Goal: Task Accomplishment & Management: Use online tool/utility

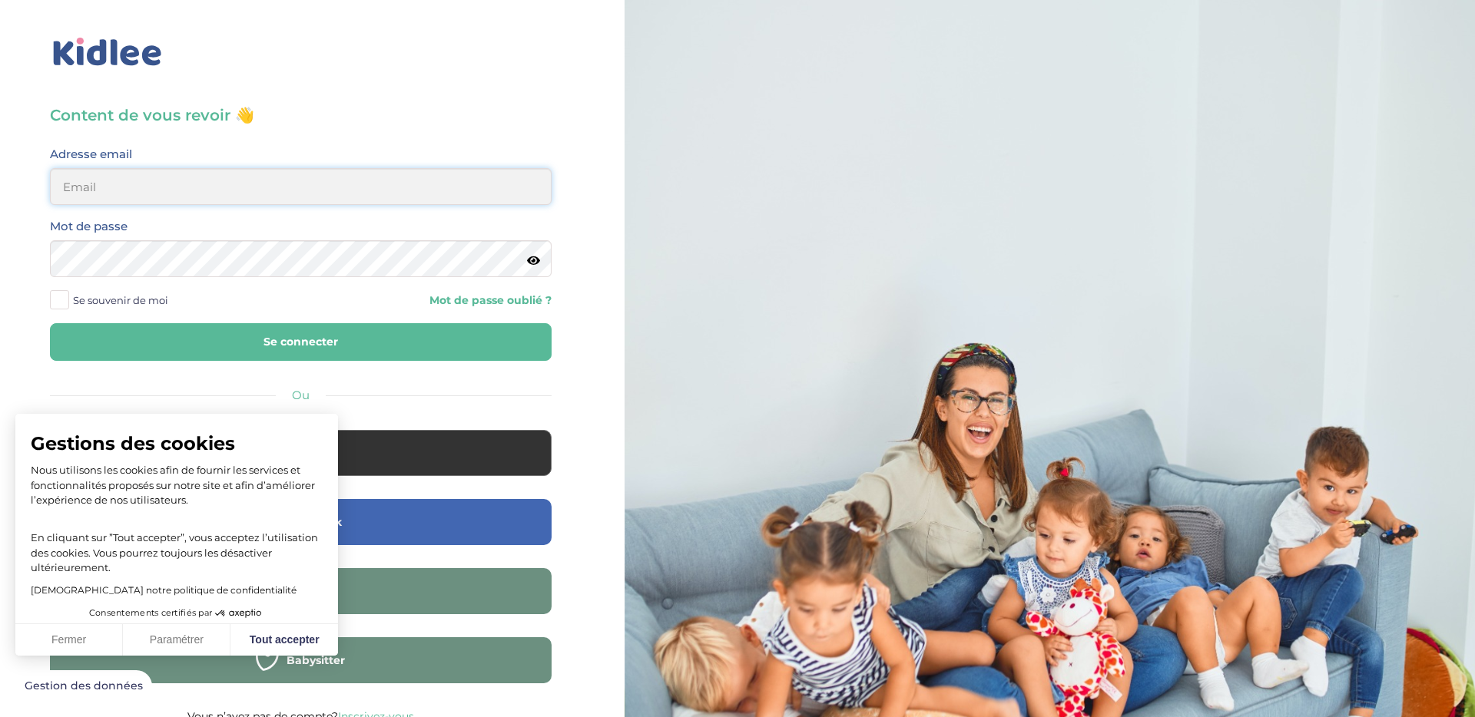
click at [202, 173] on input "email" at bounding box center [301, 186] width 502 height 37
type input "kareneugenie.pro2@gmail.com"
click at [84, 641] on button "Fermer" at bounding box center [69, 640] width 108 height 32
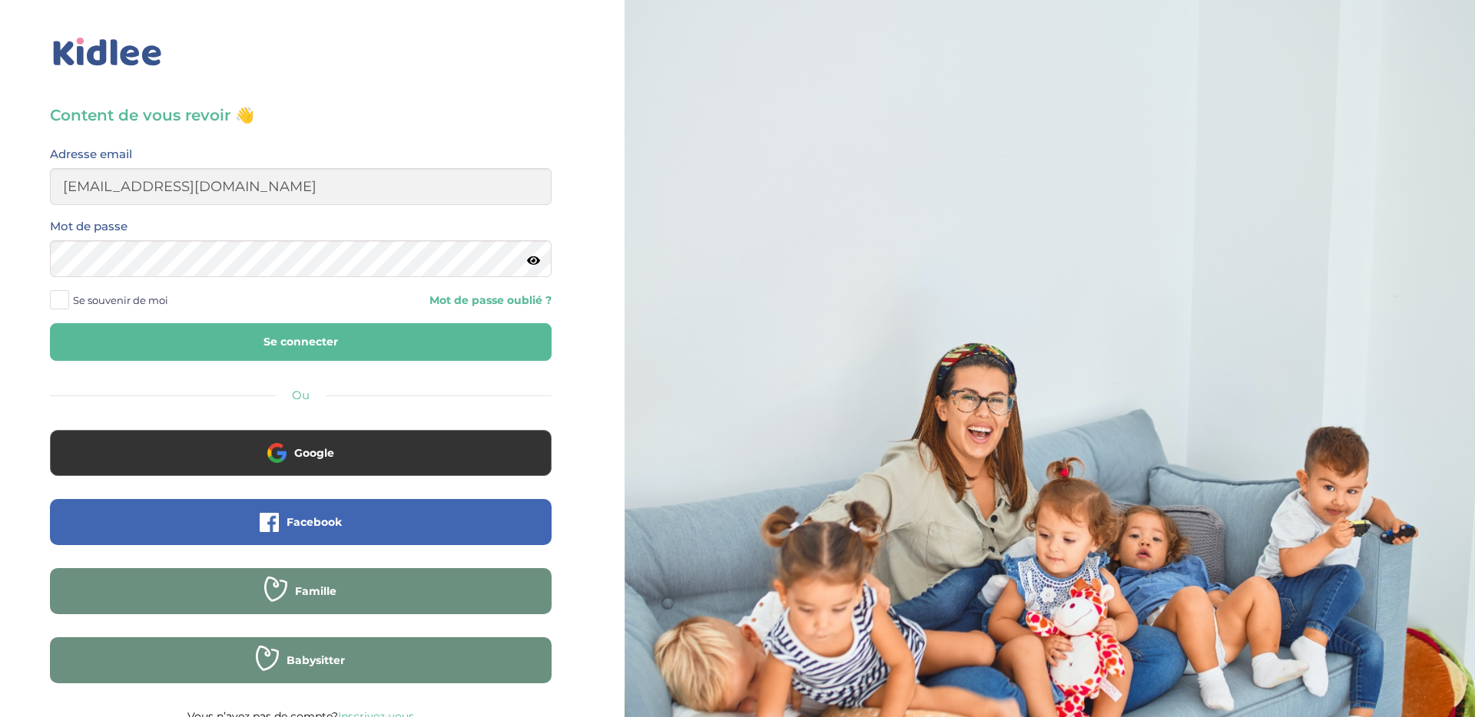
click at [534, 263] on icon at bounding box center [533, 261] width 13 height 12
click at [172, 326] on button "Se connecter" at bounding box center [301, 342] width 502 height 38
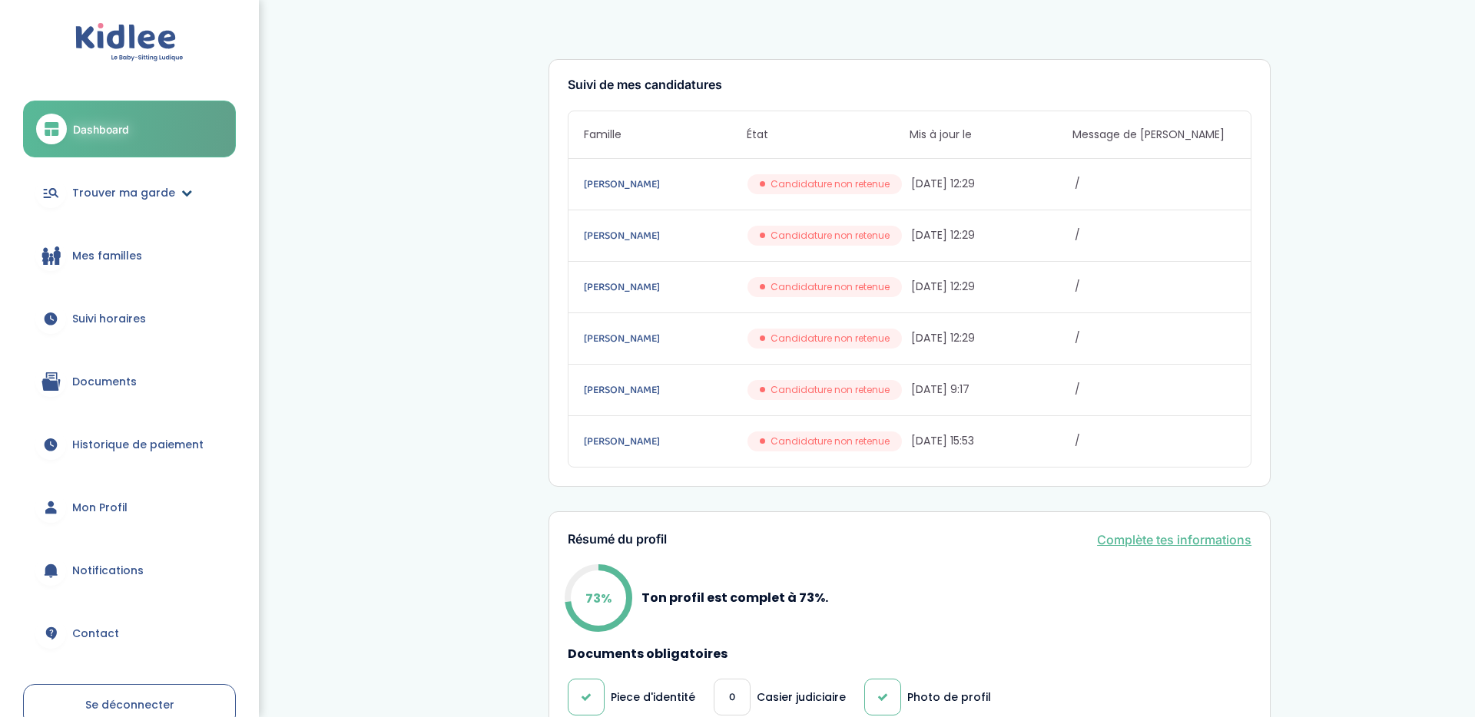
click at [173, 191] on link "Trouver ma garde" at bounding box center [129, 192] width 213 height 55
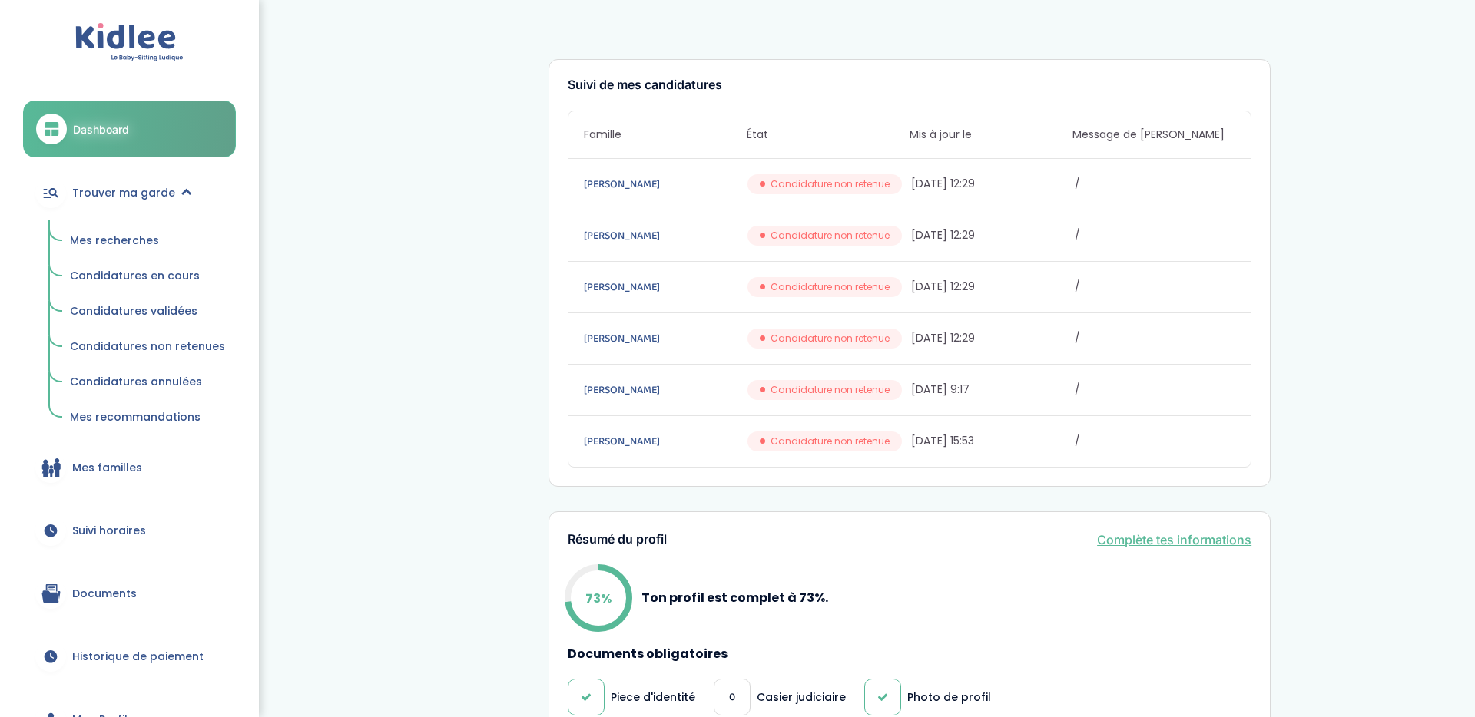
click at [137, 242] on span "Mes recherches" at bounding box center [114, 240] width 89 height 15
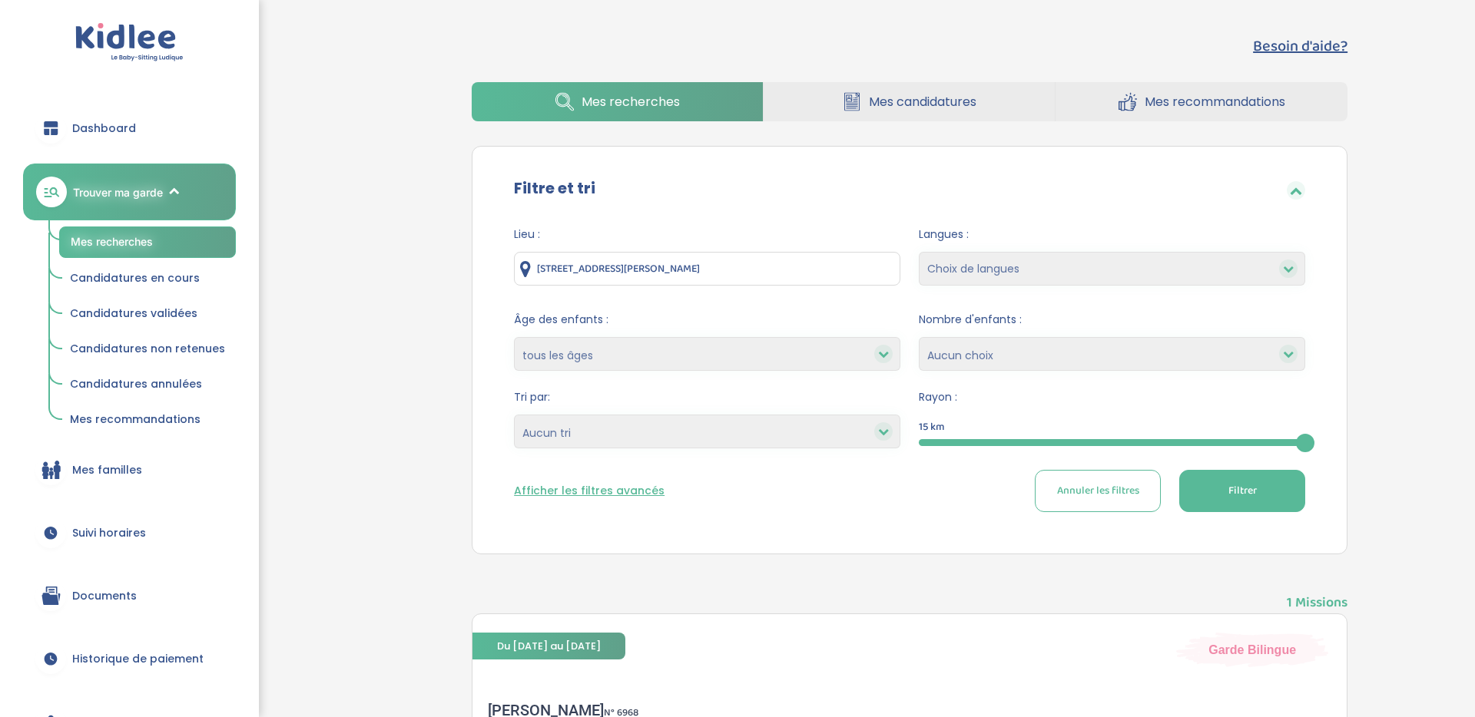
click at [1109, 490] on span "Annuler les filtres" at bounding box center [1098, 491] width 82 height 16
drag, startPoint x: 1424, startPoint y: 130, endPoint x: 1424, endPoint y: 185, distance: 55.3
click at [1424, 185] on div "Besoin d'aide? Mes recherches Mes candidatures Mes recommandations Besoin d'aid…" at bounding box center [909, 518] width 1131 height 991
drag, startPoint x: 1461, startPoint y: 87, endPoint x: 1454, endPoint y: 202, distance: 115.4
click at [1455, 203] on div "Besoin d'aide? Mes recherches Mes candidatures Mes recommandations Besoin d'aid…" at bounding box center [909, 518] width 1131 height 991
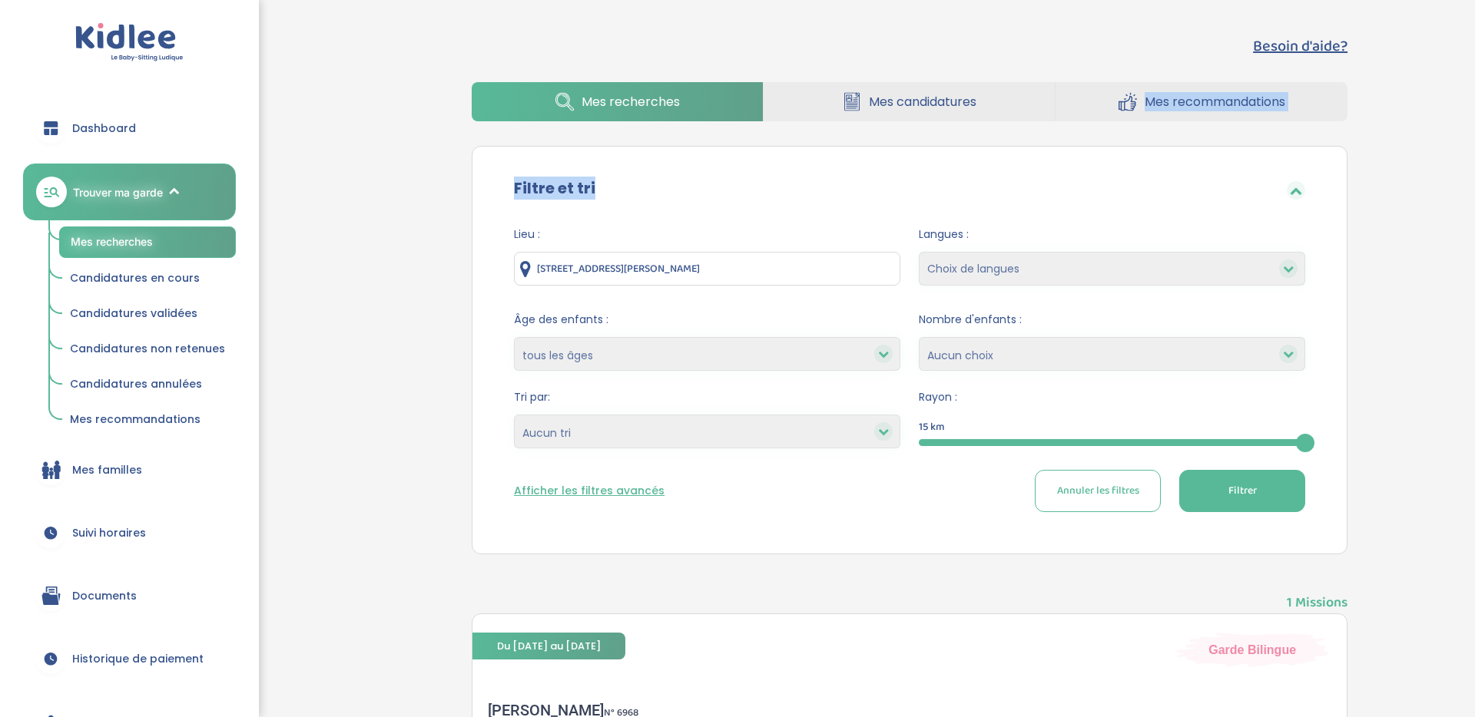
click at [1450, 402] on div "Besoin d'aide? Mes recherches Mes candidatures Mes recommandations Besoin d'aid…" at bounding box center [909, 518] width 1131 height 991
click at [815, 270] on input "4 Rue Camille Plaquet, Méry-sur-Oise, France" at bounding box center [707, 269] width 386 height 34
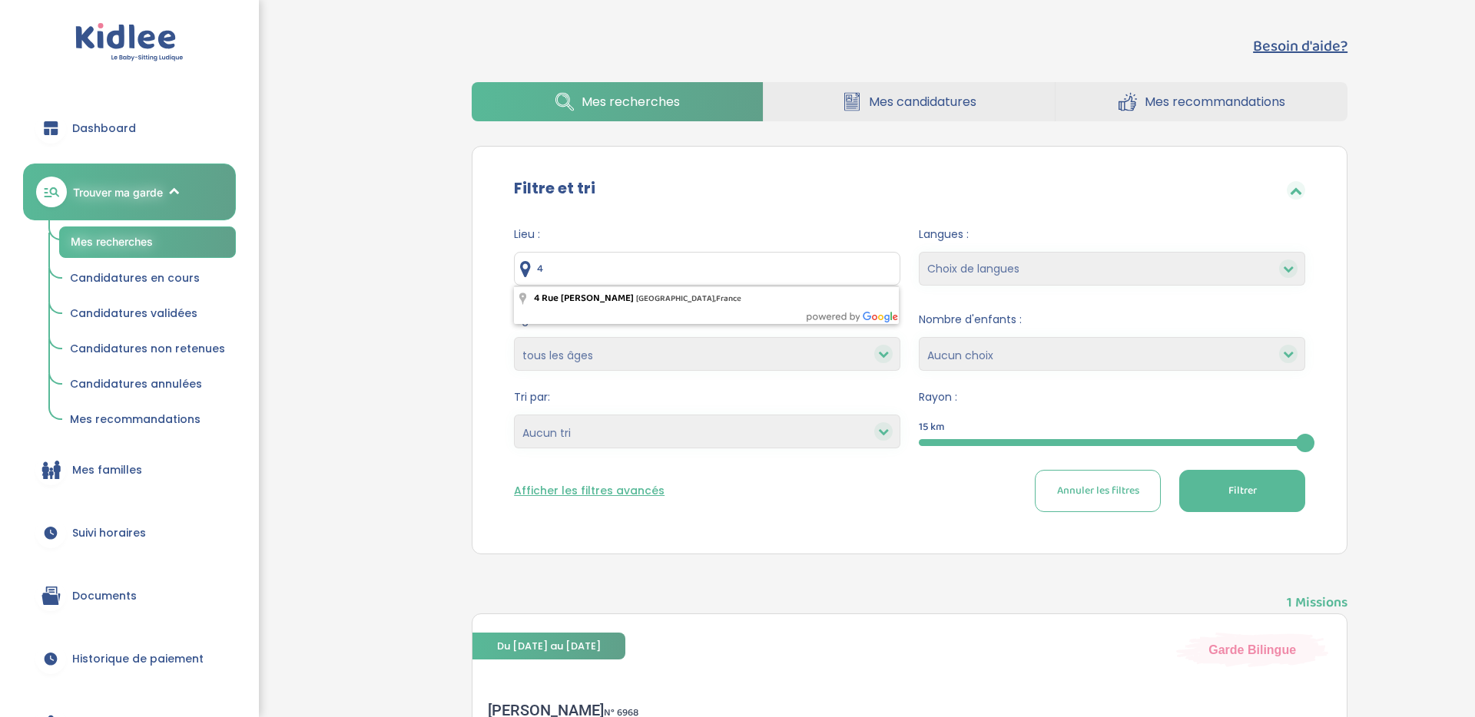
type input "4"
click at [700, 270] on input "Cergy, France" at bounding box center [707, 269] width 386 height 34
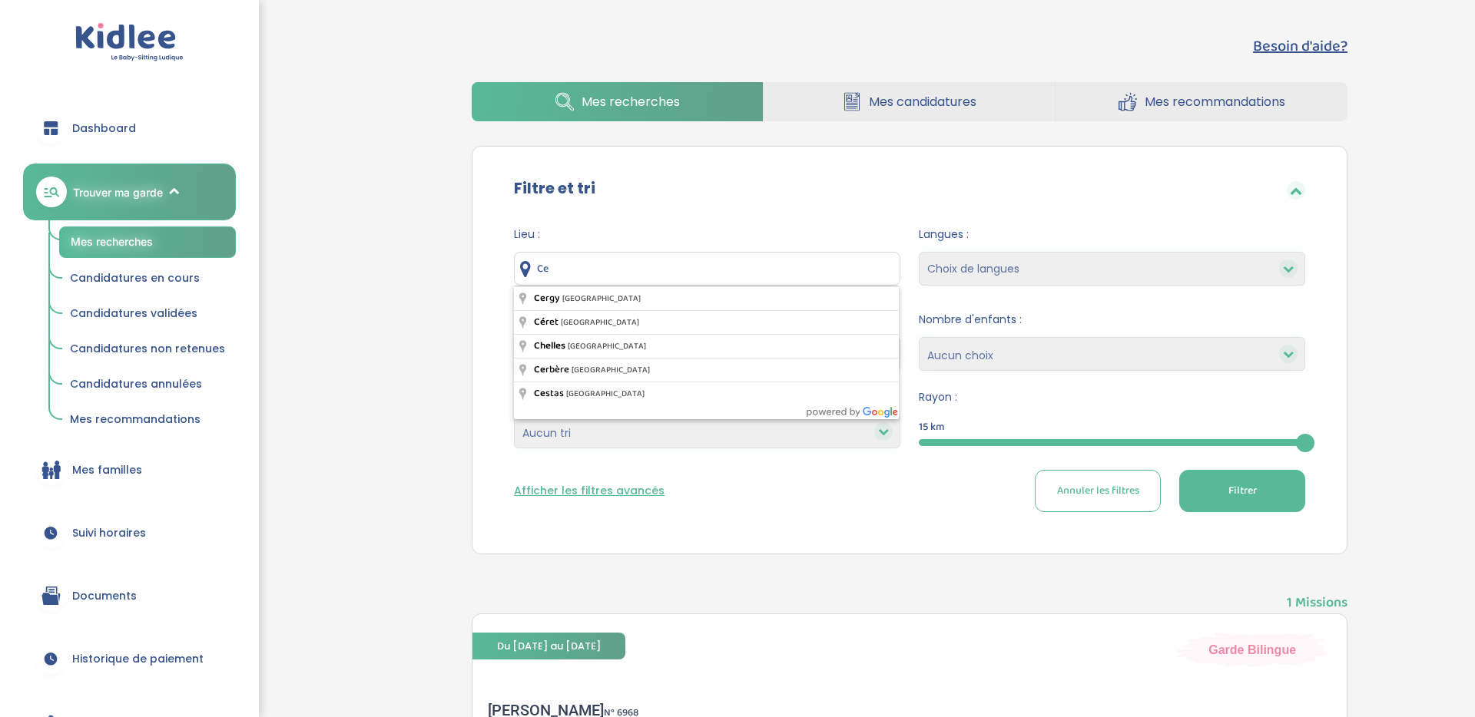
type input "C"
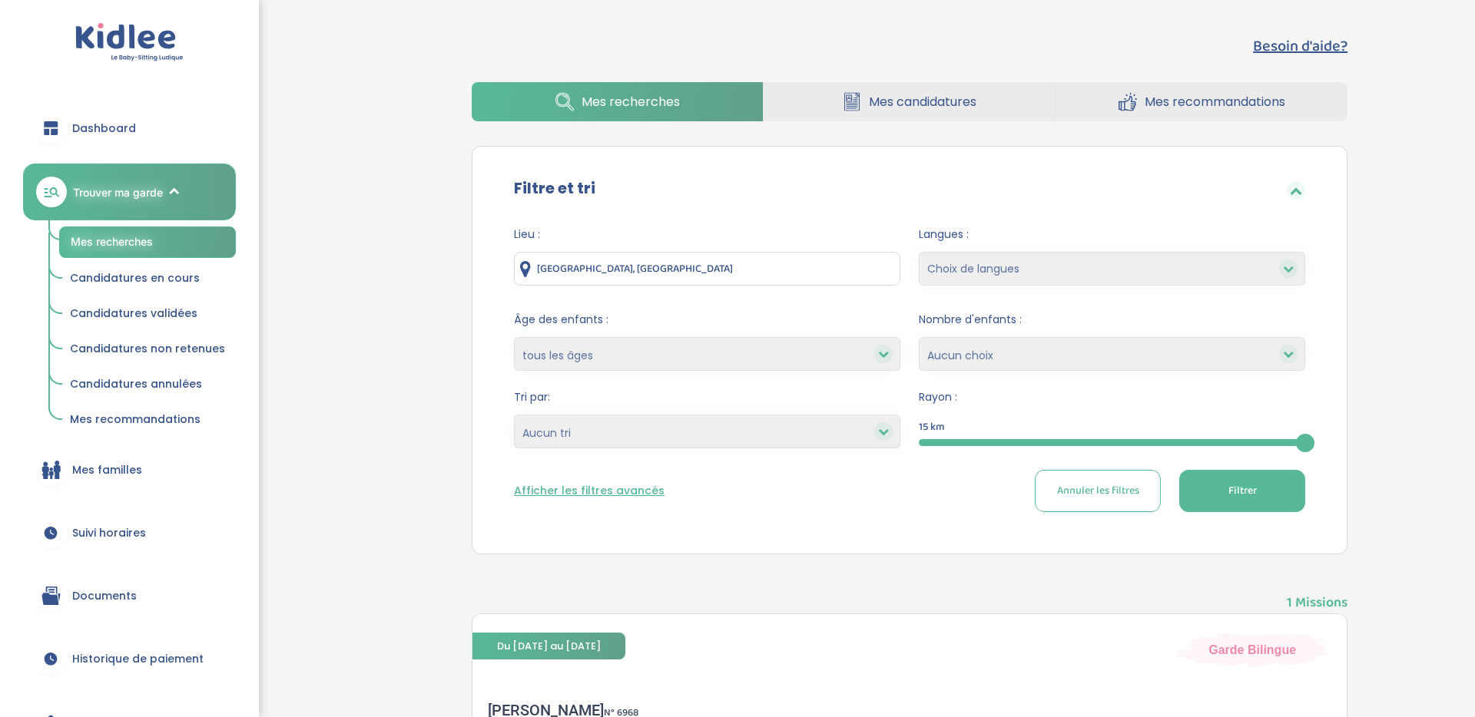
click at [635, 492] on button "Afficher les filtres avancés" at bounding box center [589, 491] width 151 height 16
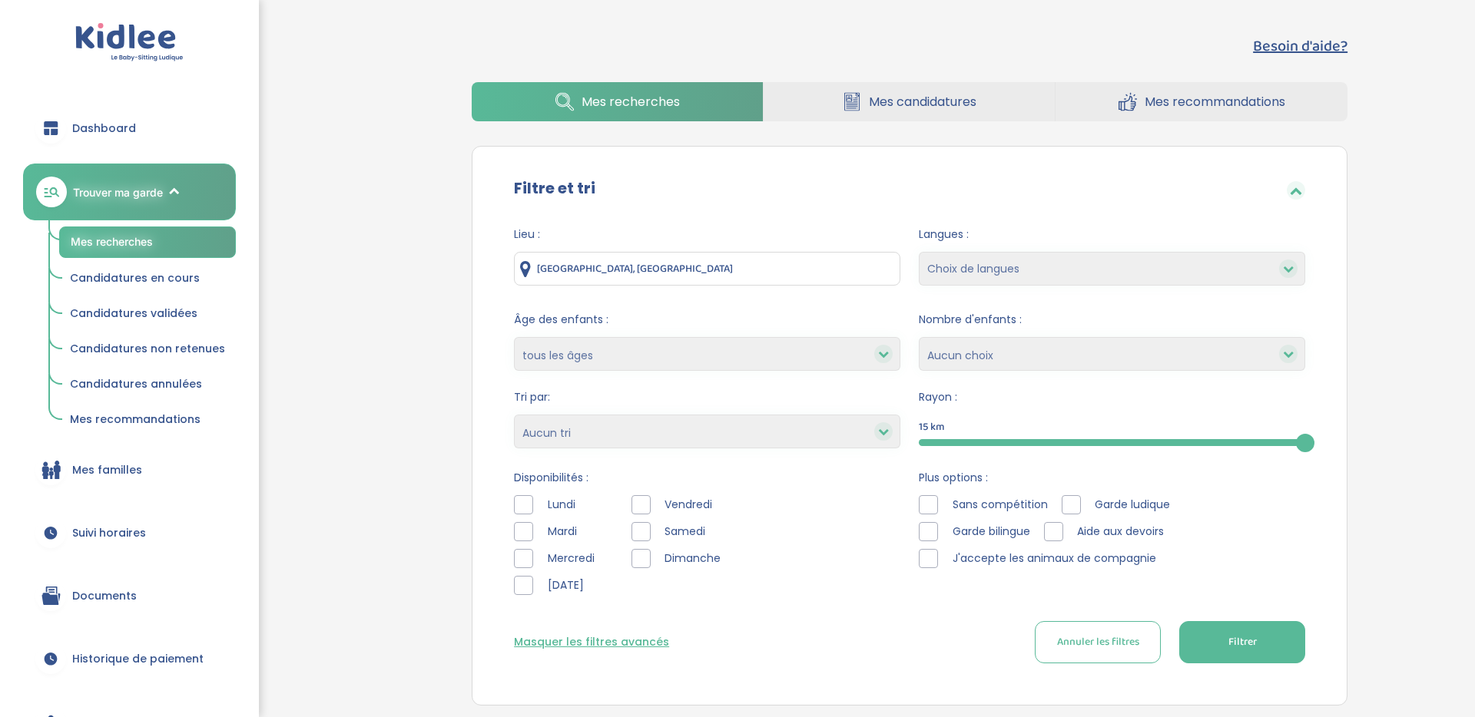
click at [523, 501] on div at bounding box center [523, 504] width 19 height 19
click at [519, 519] on div "Lundi Mardi Mercredi Jeudi" at bounding box center [561, 549] width 94 height 108
click at [524, 536] on div at bounding box center [523, 531] width 19 height 19
click at [522, 567] on div at bounding box center [523, 558] width 19 height 19
click at [522, 576] on div at bounding box center [523, 585] width 19 height 19
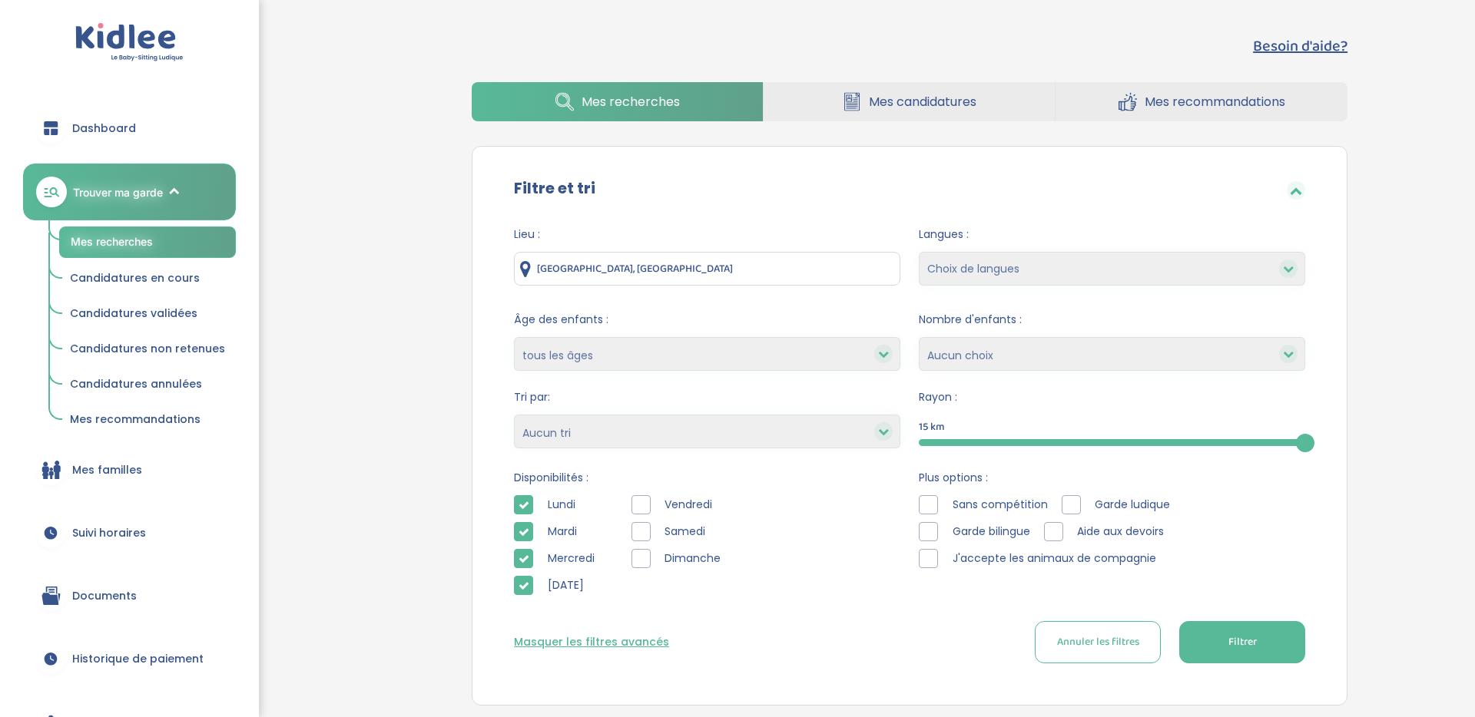
click at [644, 553] on div at bounding box center [640, 558] width 19 height 19
click at [645, 531] on div at bounding box center [640, 531] width 19 height 19
click at [642, 490] on div "Disponibilités : Lundi Mardi Mercredi Jeudi Vendredi Samedi Dimanche" at bounding box center [707, 536] width 386 height 133
click at [640, 508] on div at bounding box center [640, 504] width 19 height 19
click at [1070, 505] on div at bounding box center [1070, 504] width 19 height 19
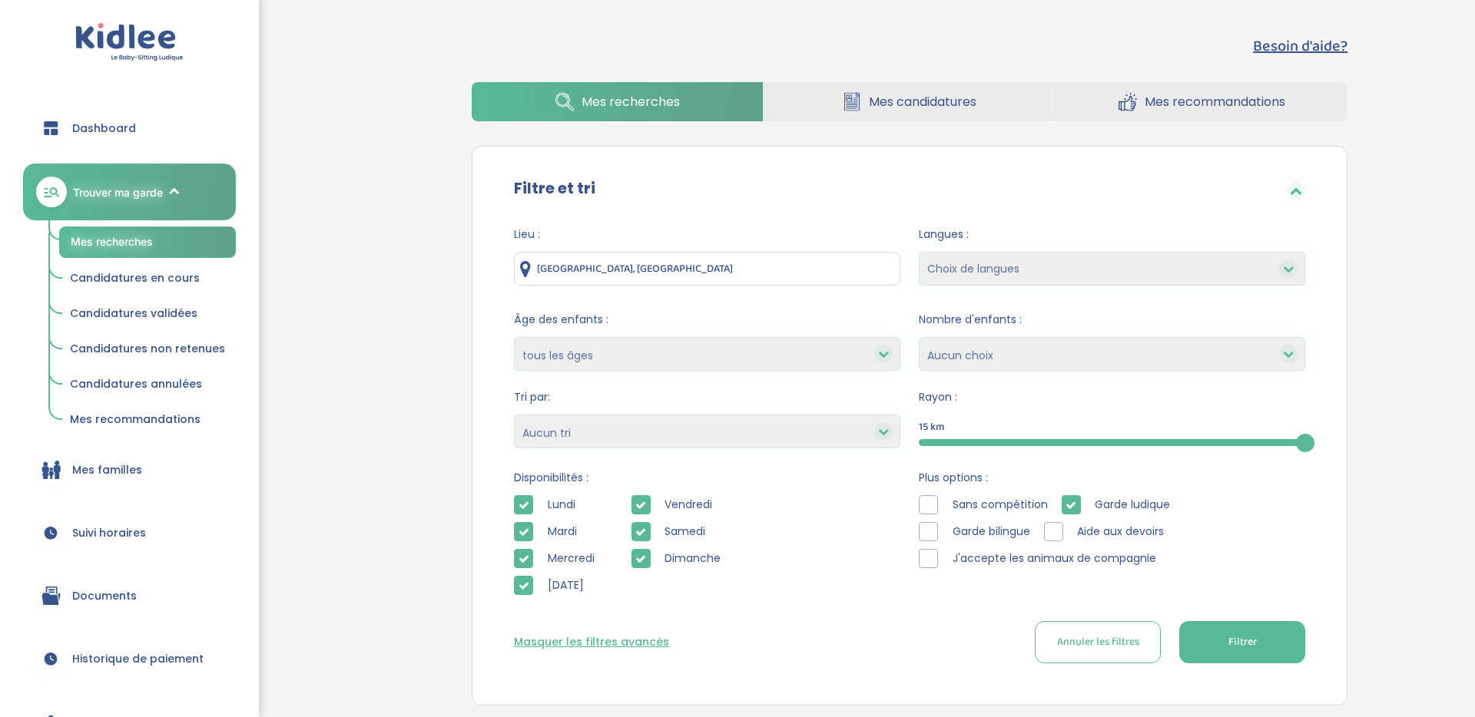
click at [1061, 529] on div at bounding box center [1053, 531] width 19 height 19
click at [943, 558] on div "J'accepte les animaux de compagnie" at bounding box center [1040, 558] width 243 height 19
click at [932, 559] on div at bounding box center [928, 558] width 19 height 19
click at [1217, 637] on button "Filtrer" at bounding box center [1242, 642] width 126 height 42
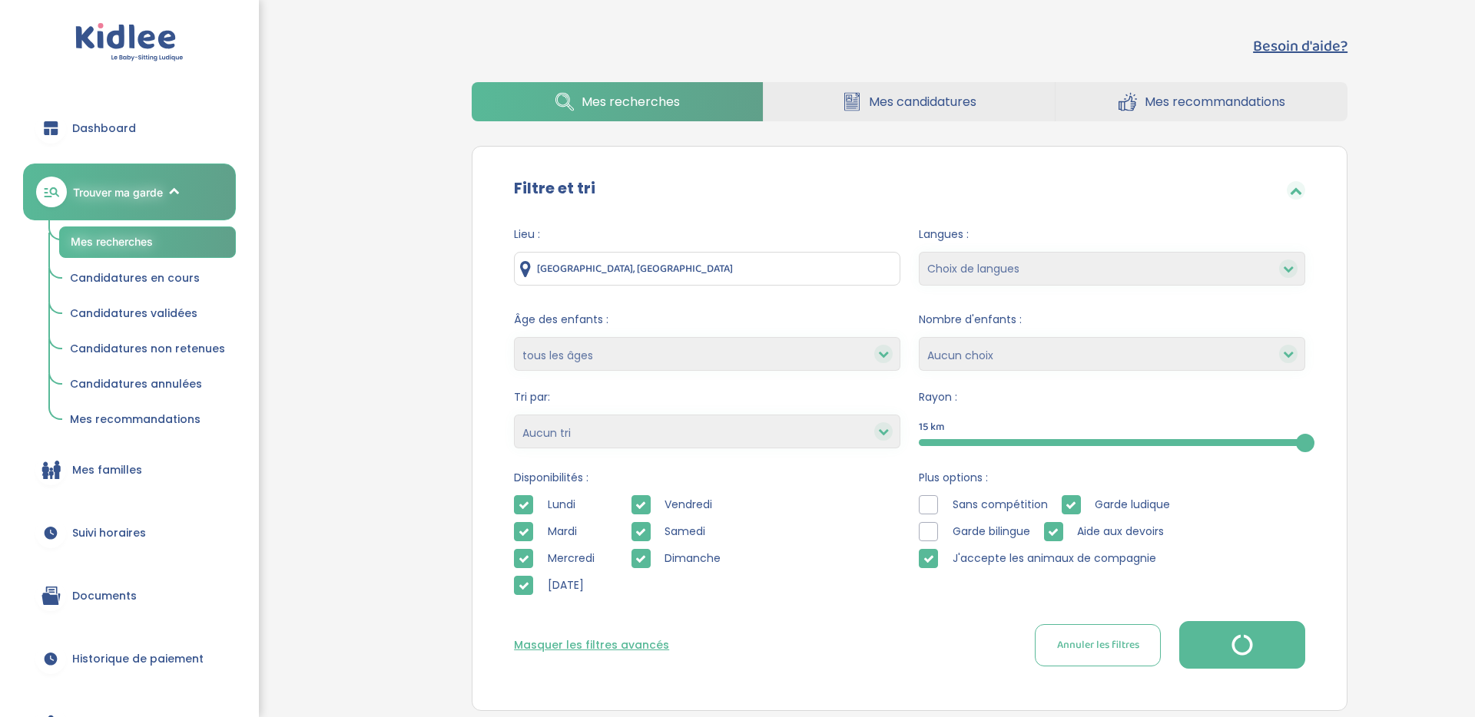
click at [1217, 637] on button "button" at bounding box center [1242, 645] width 126 height 48
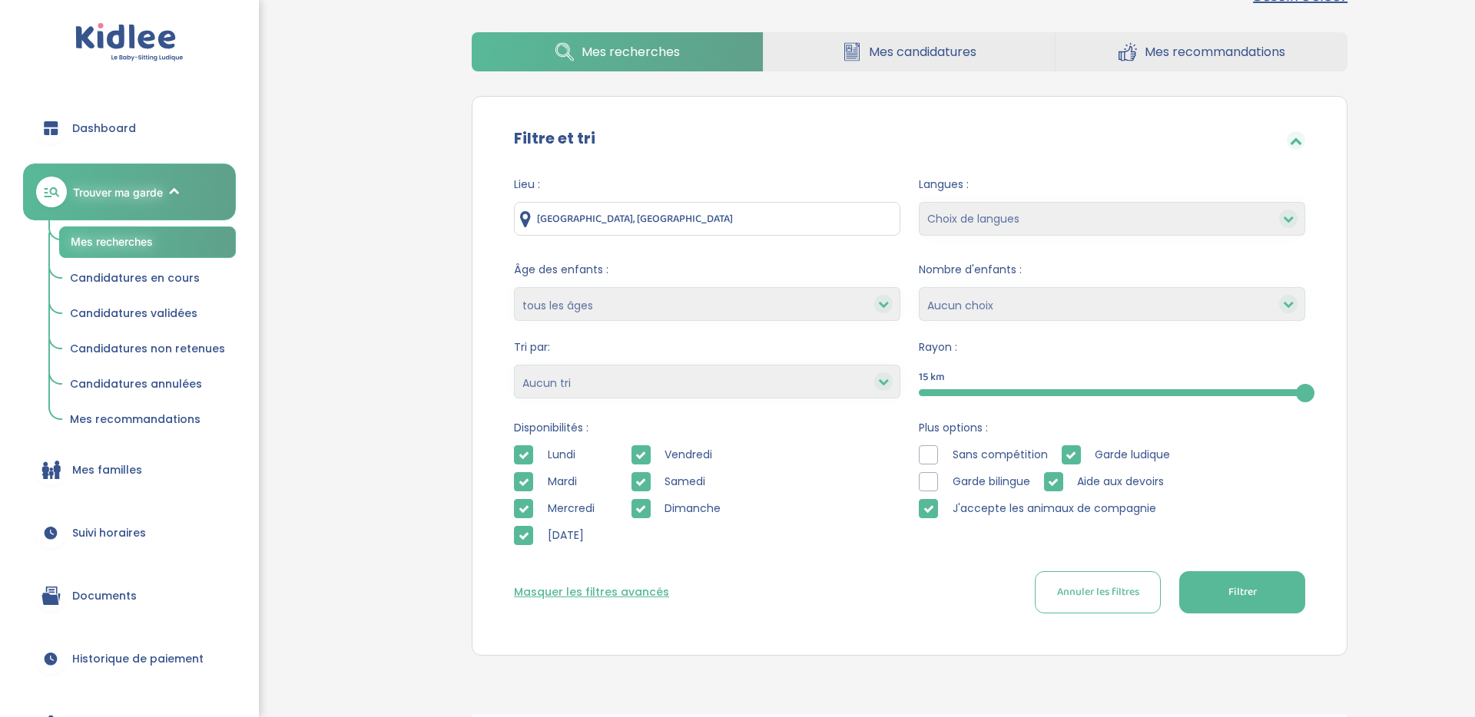
scroll to position [48, 0]
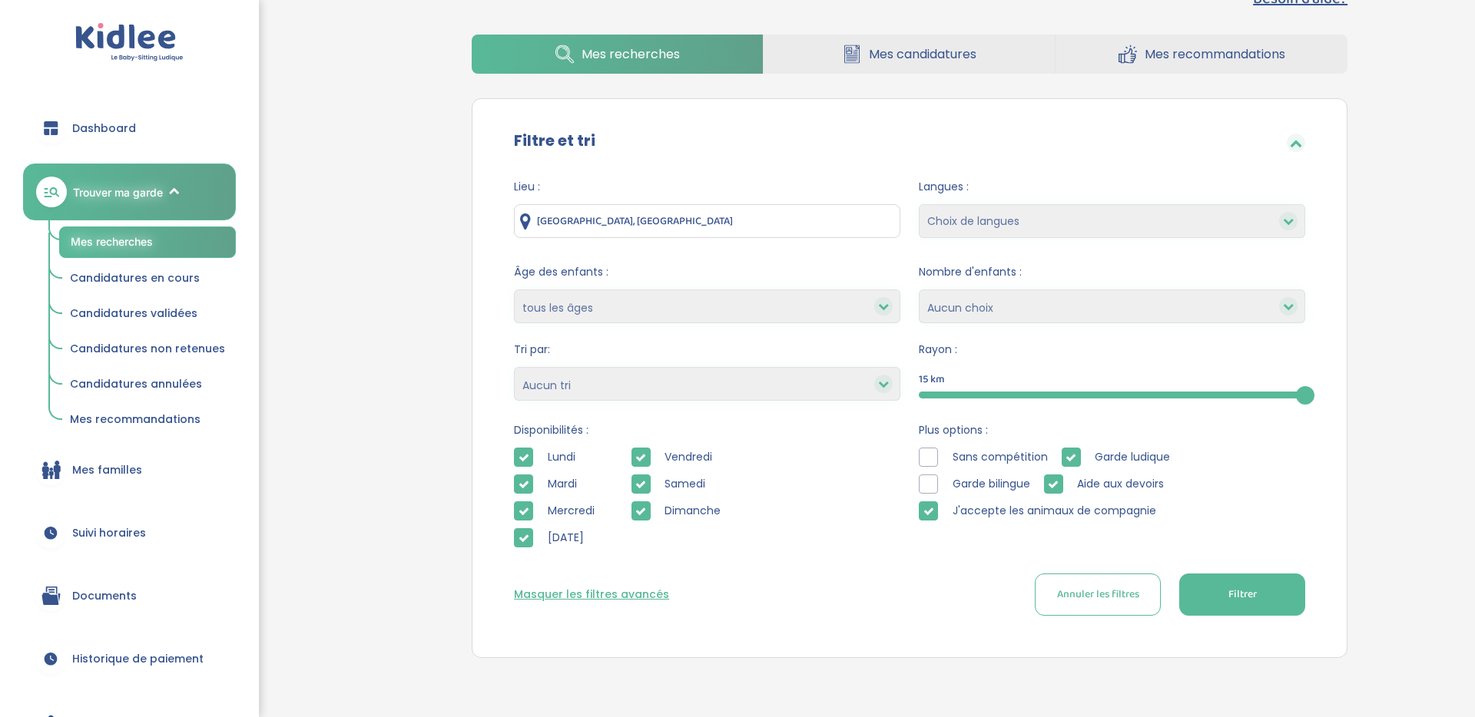
click at [797, 233] on input "Paris, France" at bounding box center [707, 221] width 386 height 34
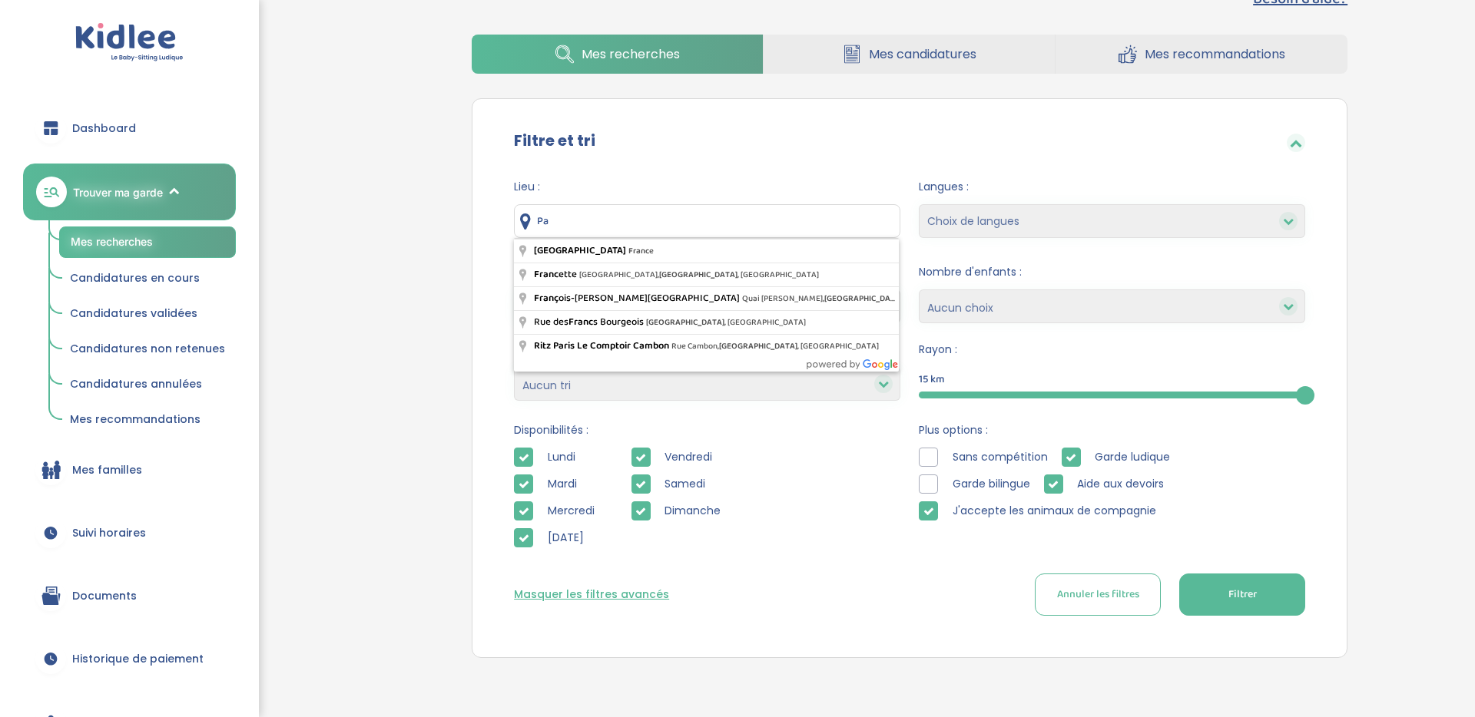
type input "P"
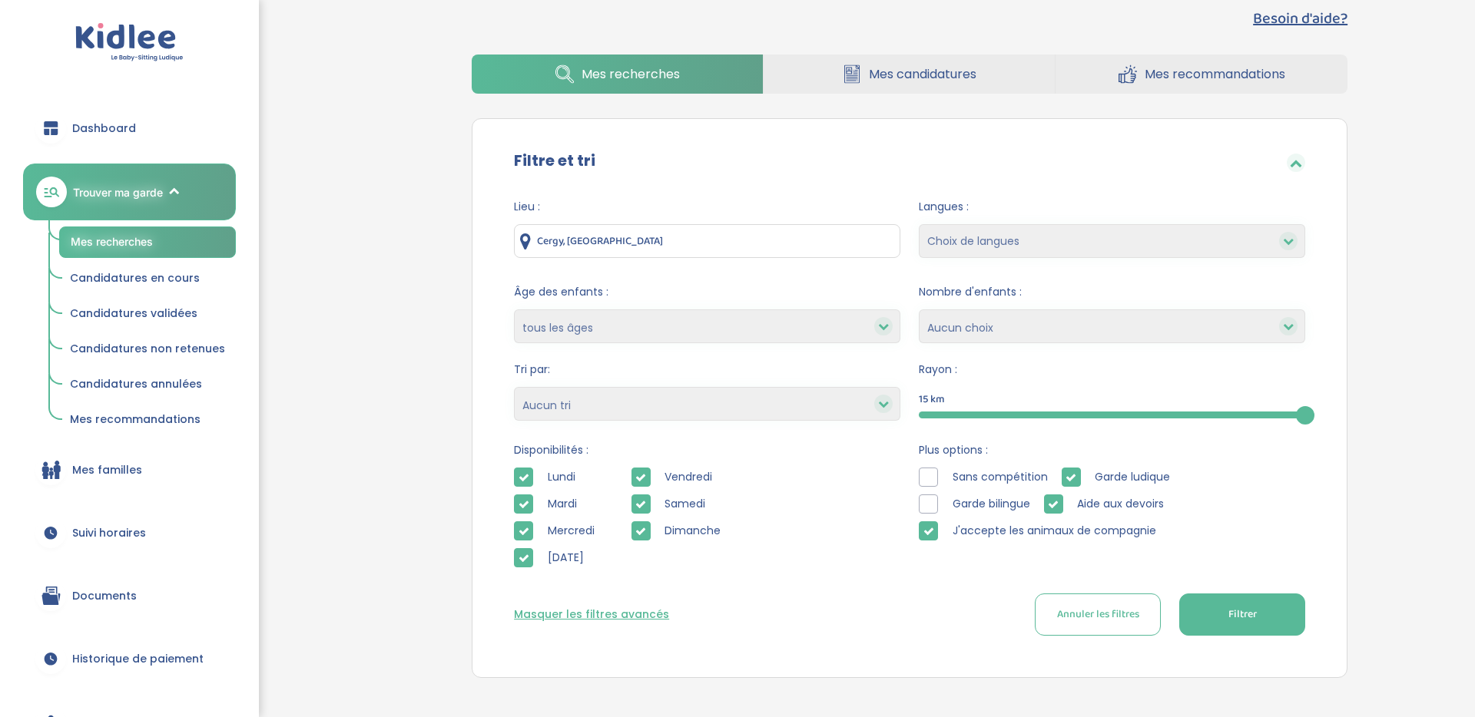
scroll to position [17, 0]
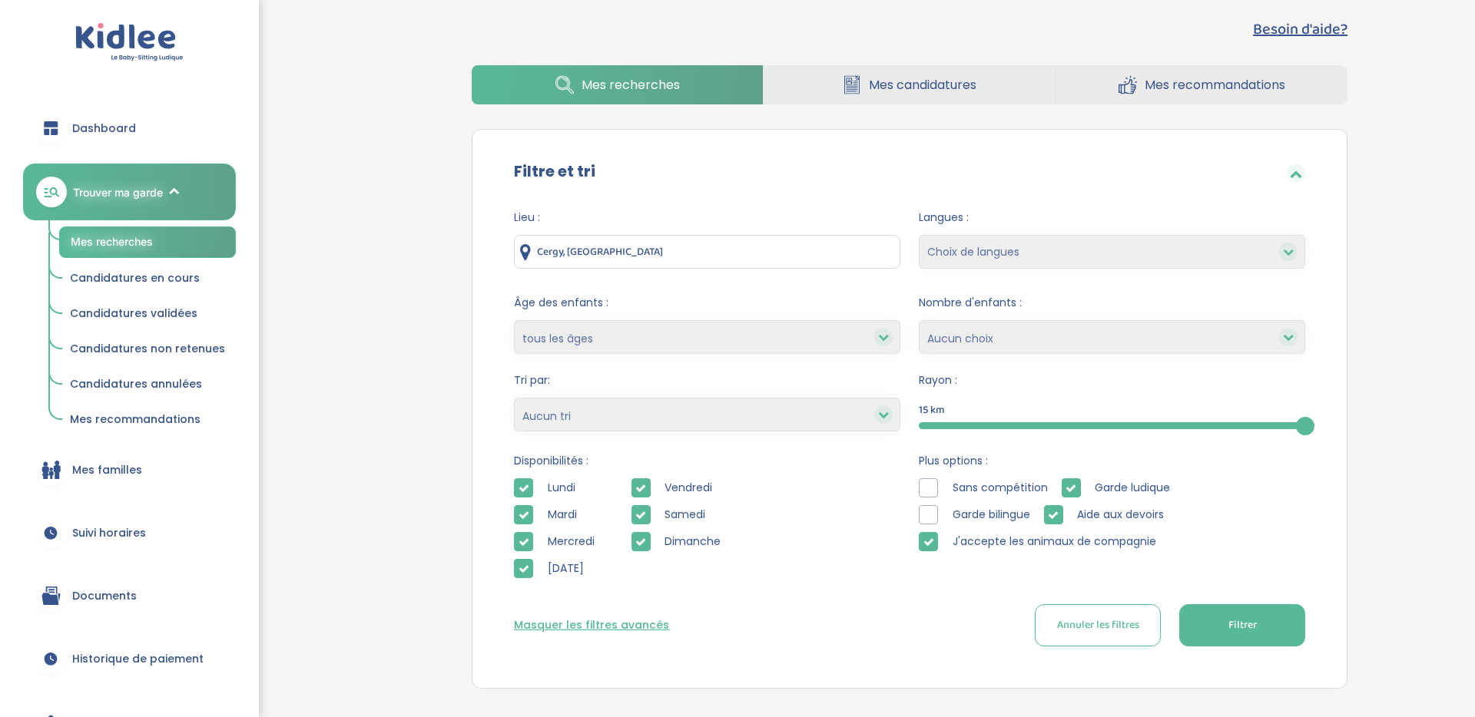
click at [623, 257] on input "Cergy, France" at bounding box center [707, 252] width 386 height 34
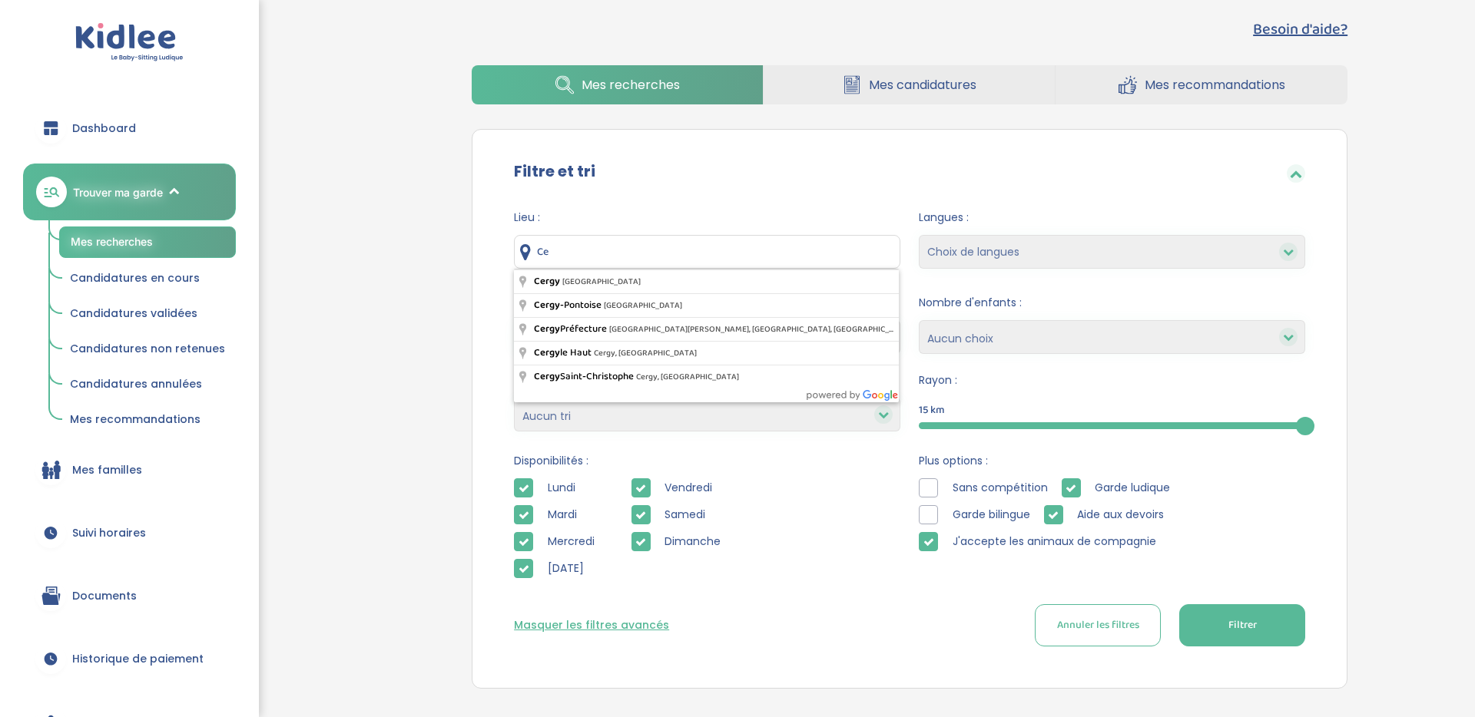
type input "C"
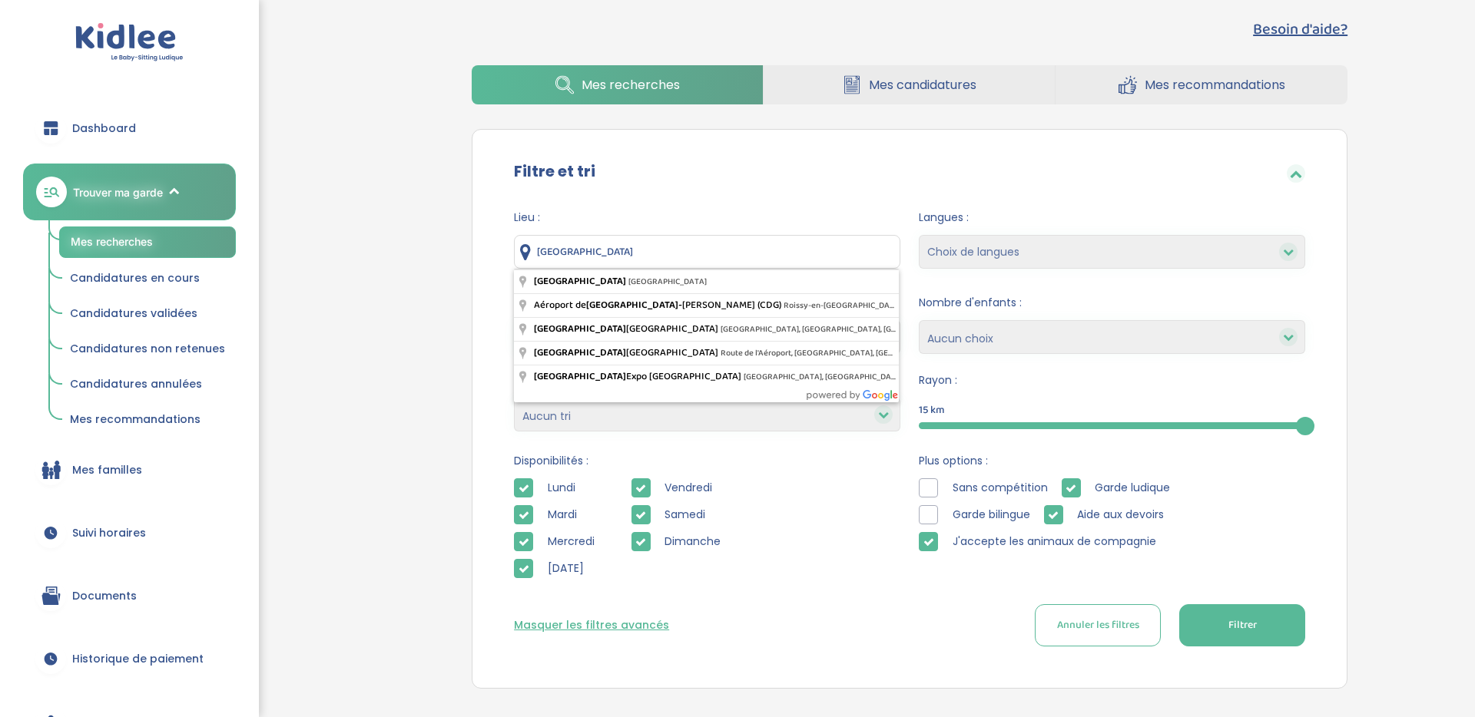
type input "PARIS"
click at [892, 553] on div "Lundi Mardi Mercredi Jeudi Vendredi Samedi Dimanche" at bounding box center [707, 532] width 386 height 108
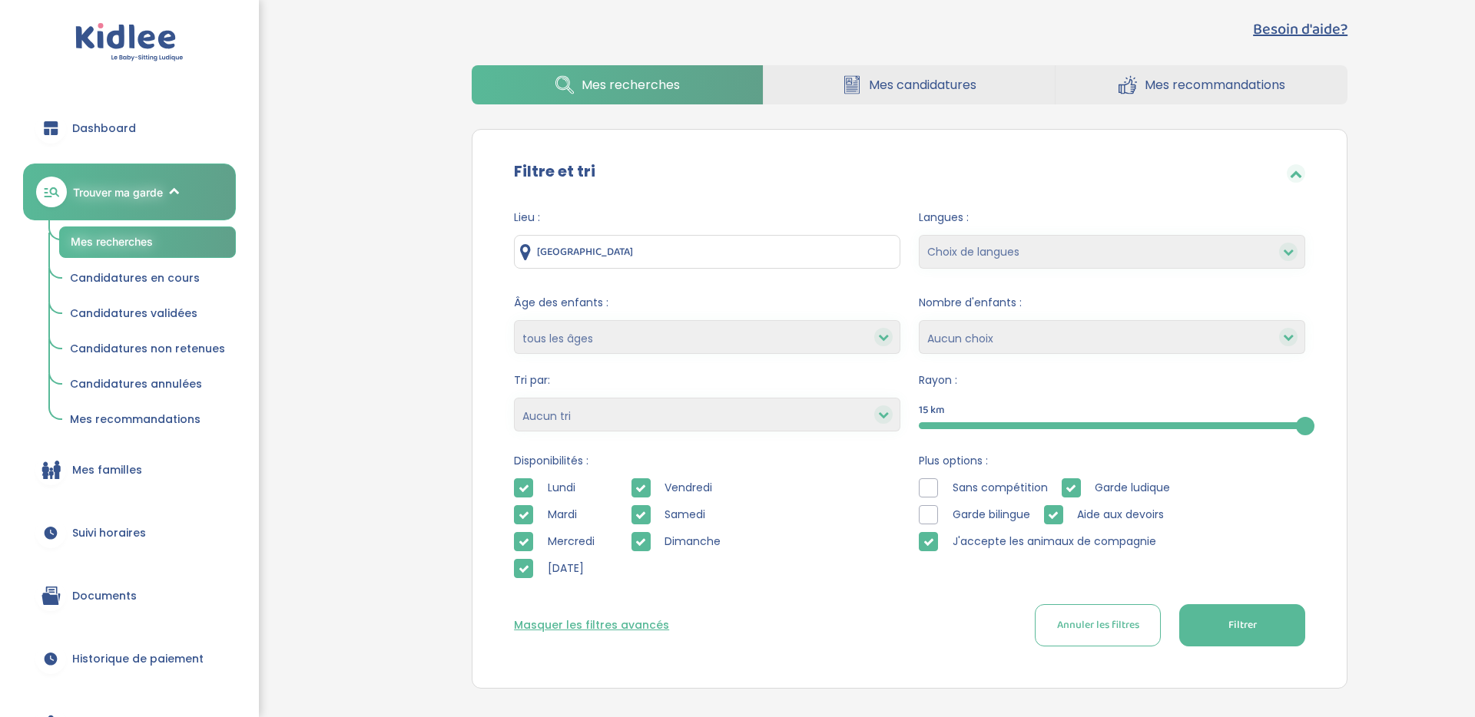
click at [1197, 636] on button "Filtrer" at bounding box center [1242, 625] width 126 height 42
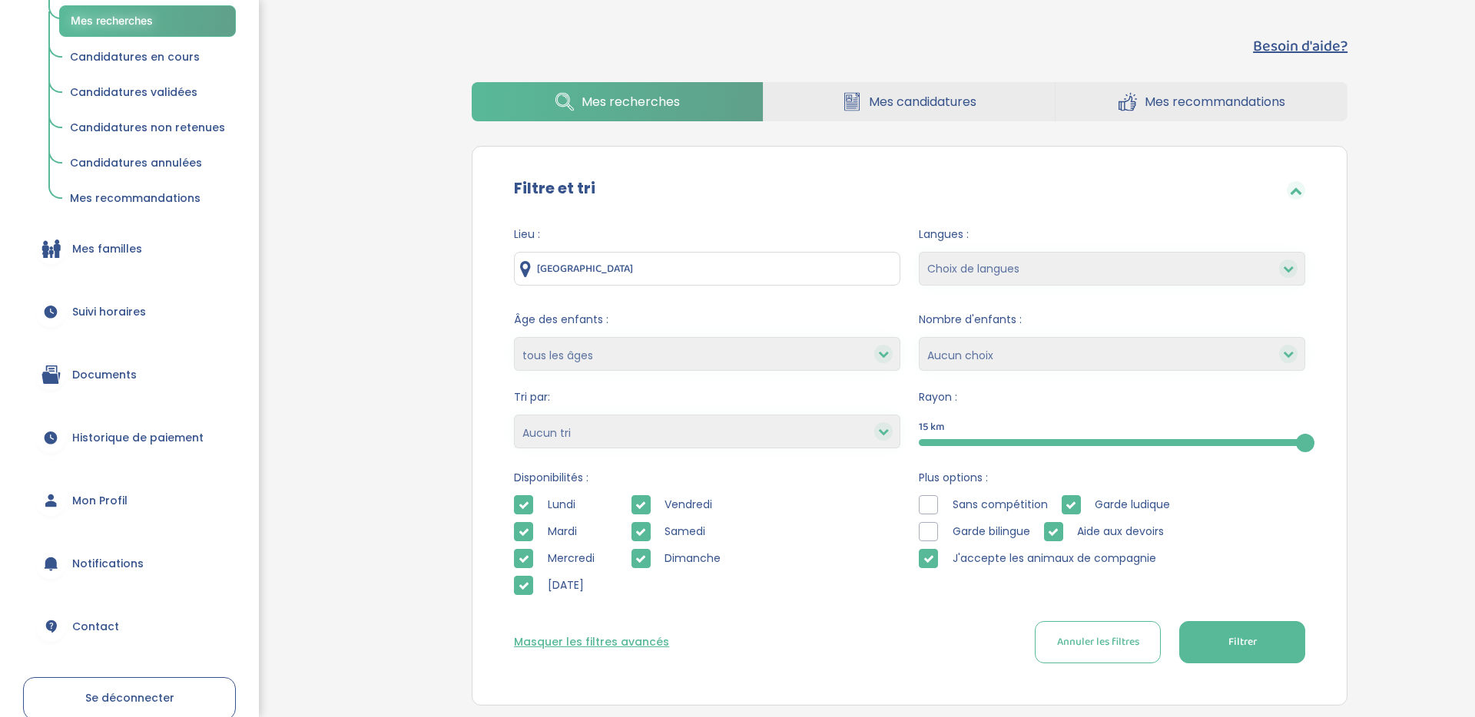
scroll to position [233, 0]
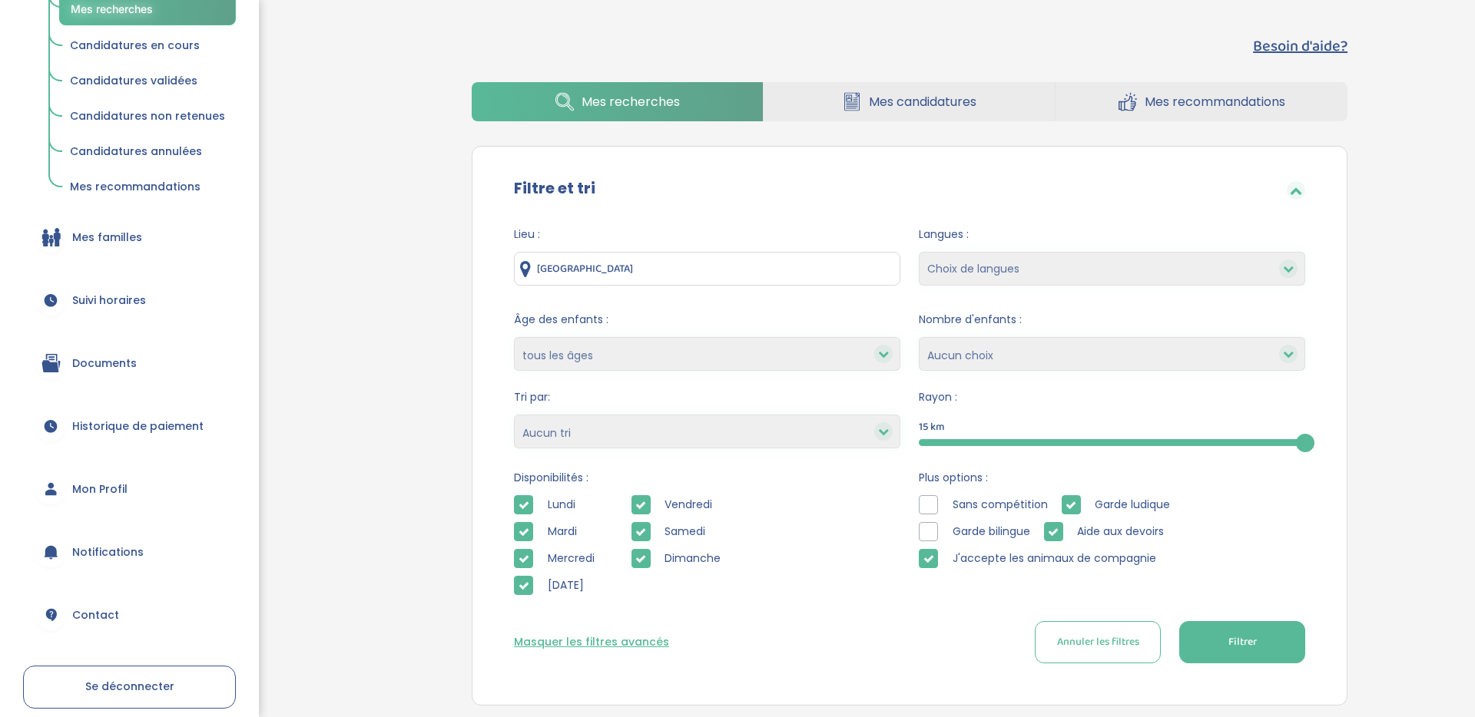
click at [171, 697] on link "Se déconnecter" at bounding box center [129, 687] width 213 height 43
